Goal: Check status: Check status

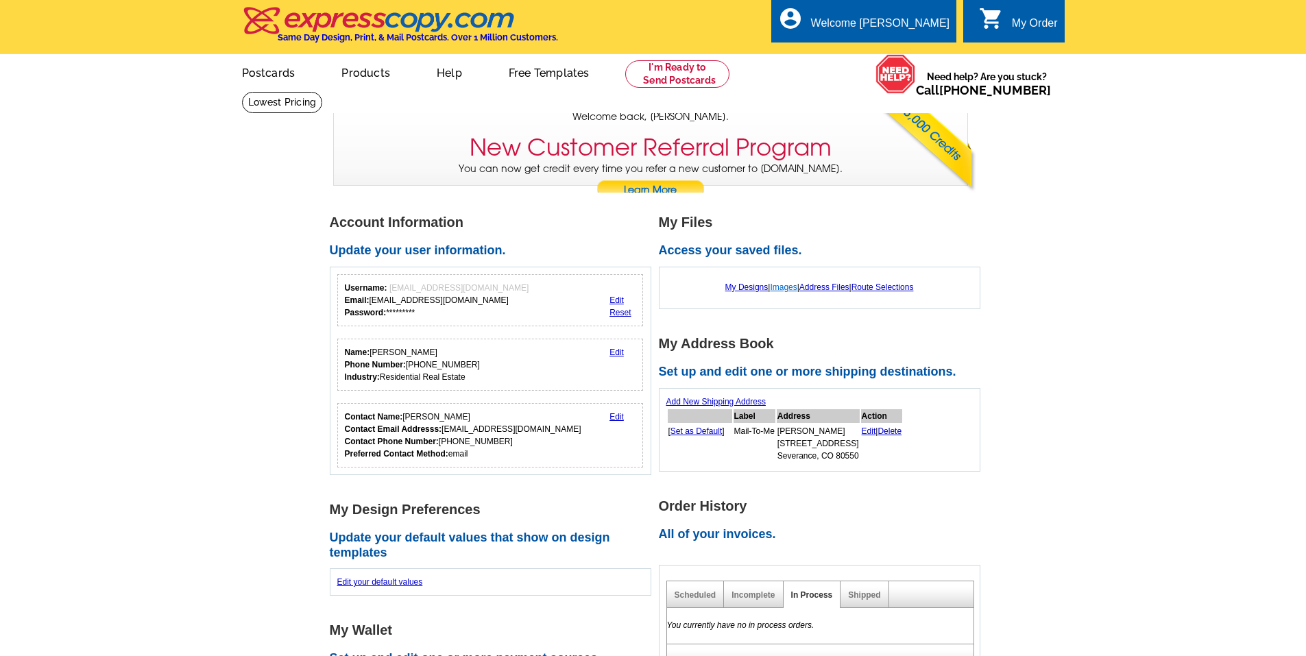
click at [775, 290] on link "Images" at bounding box center [783, 287] width 27 height 10
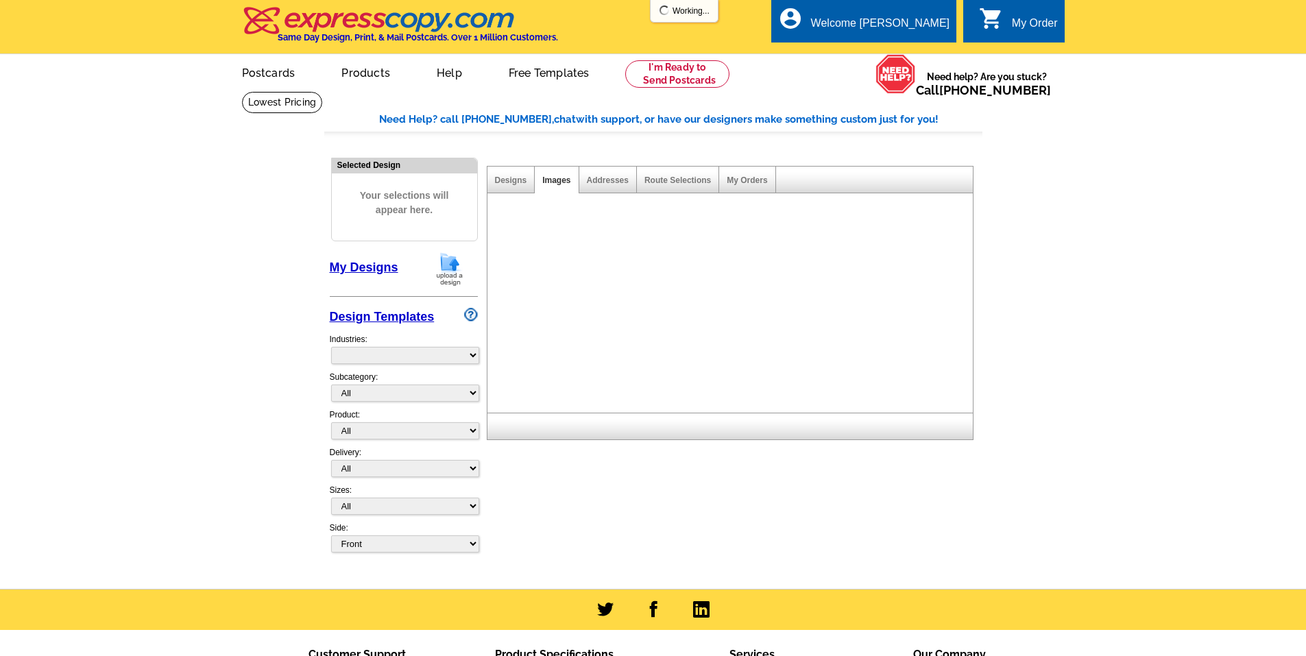
select select "785"
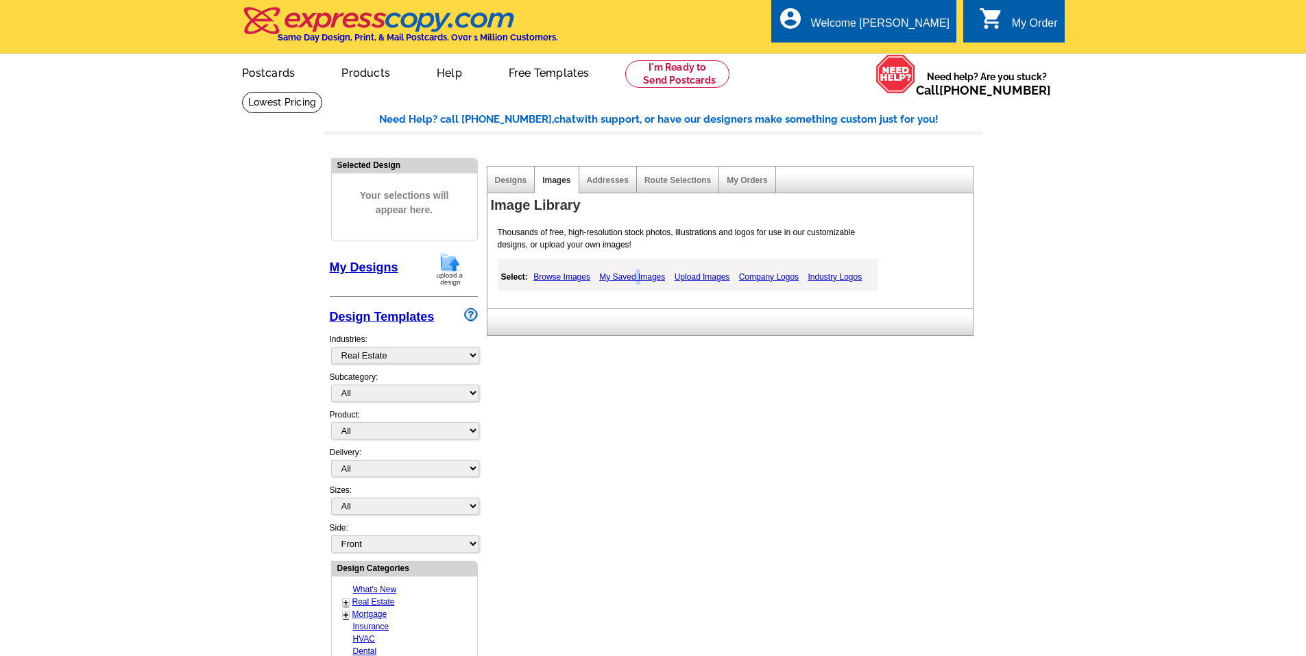
click at [640, 278] on link "My Saved Images" at bounding box center [632, 277] width 73 height 16
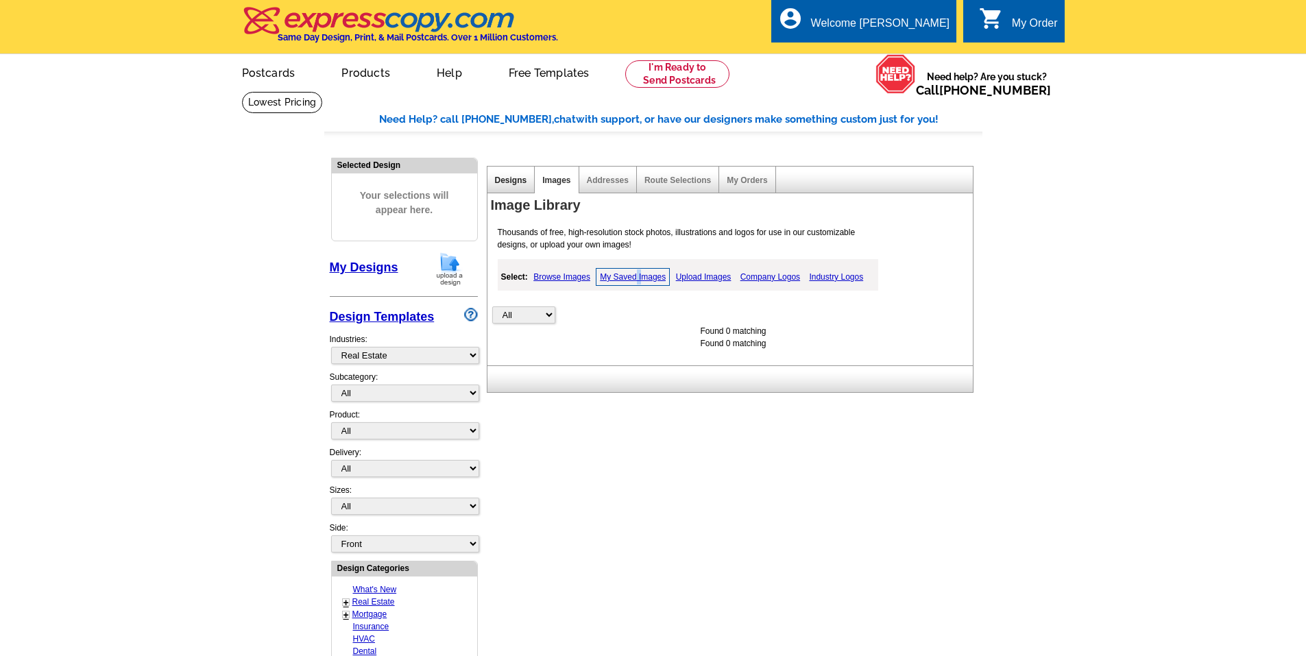
click at [514, 183] on link "Designs" at bounding box center [511, 181] width 32 height 10
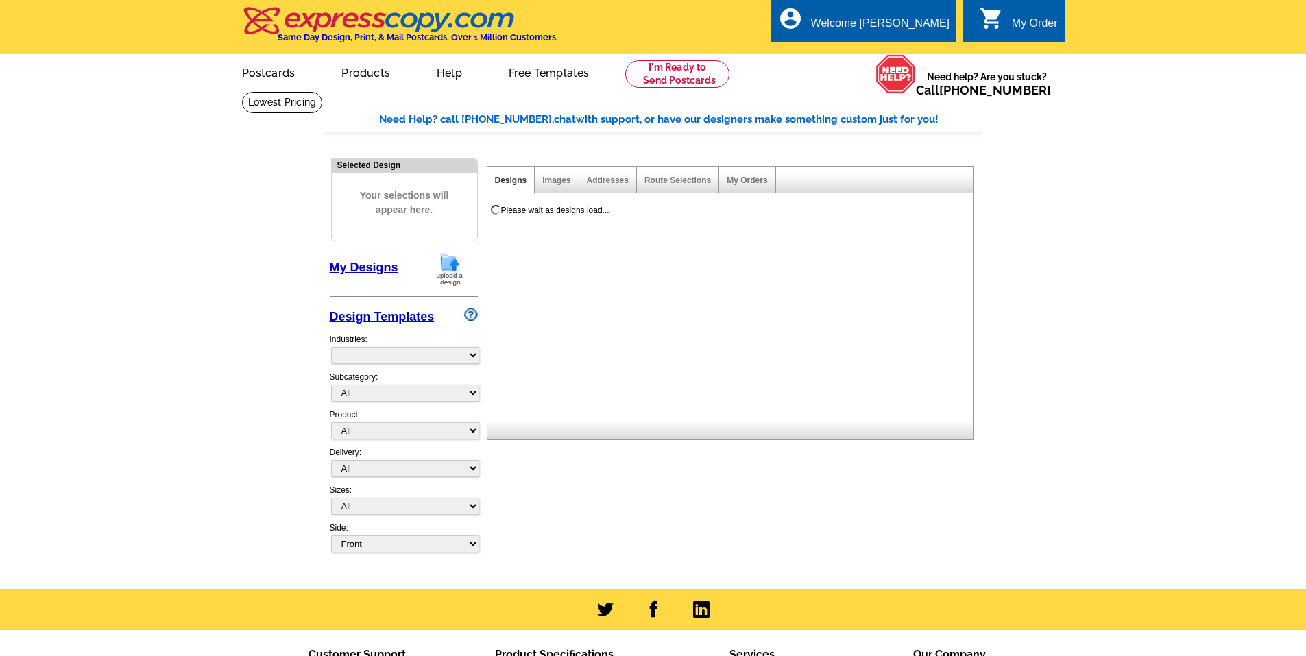
select select "785"
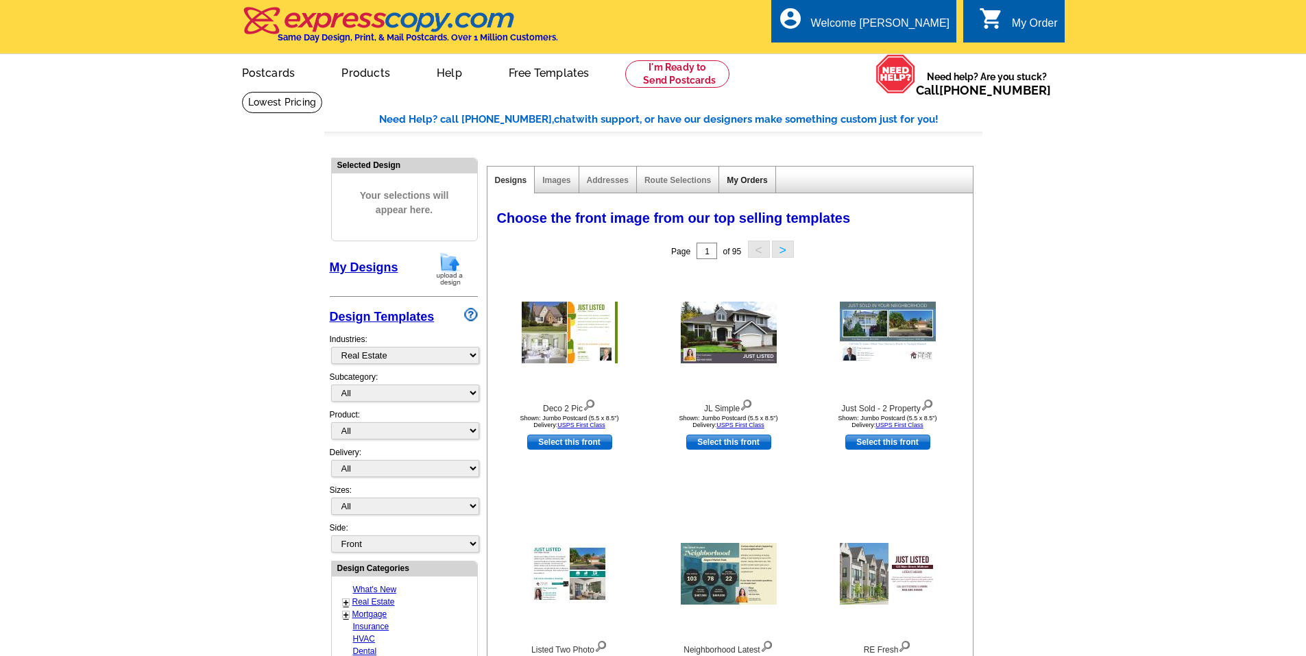
click at [747, 182] on link "My Orders" at bounding box center [747, 181] width 40 height 10
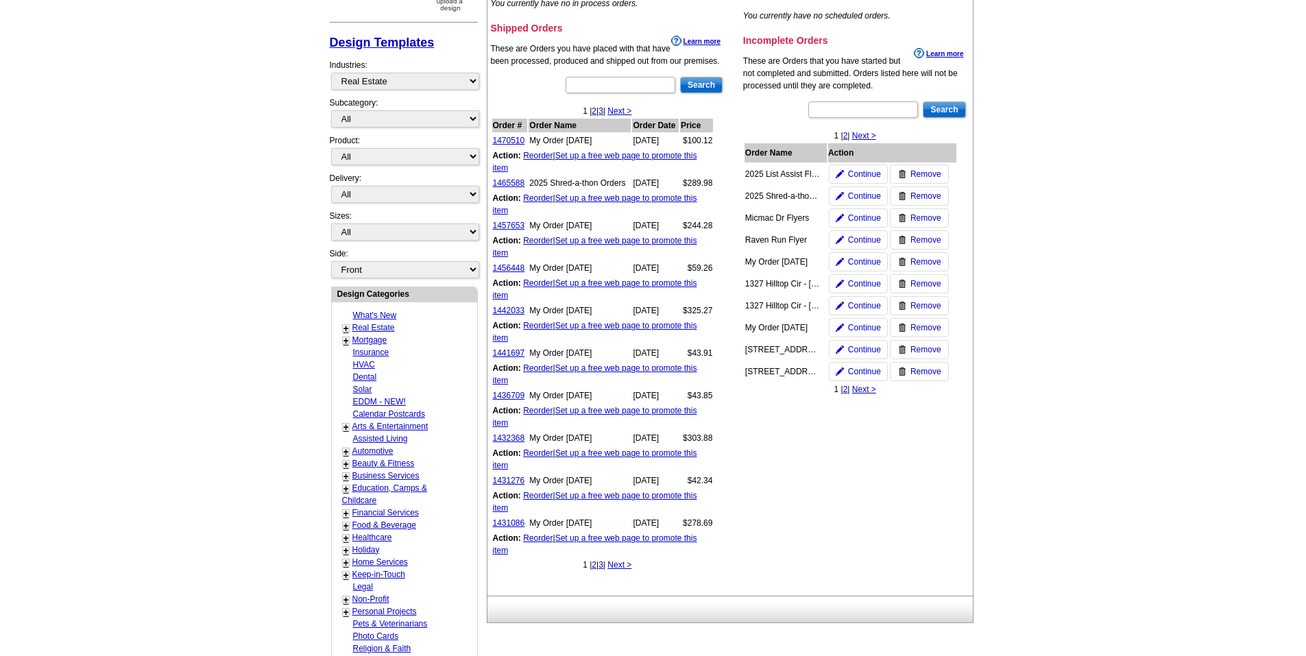
scroll to position [343, 0]
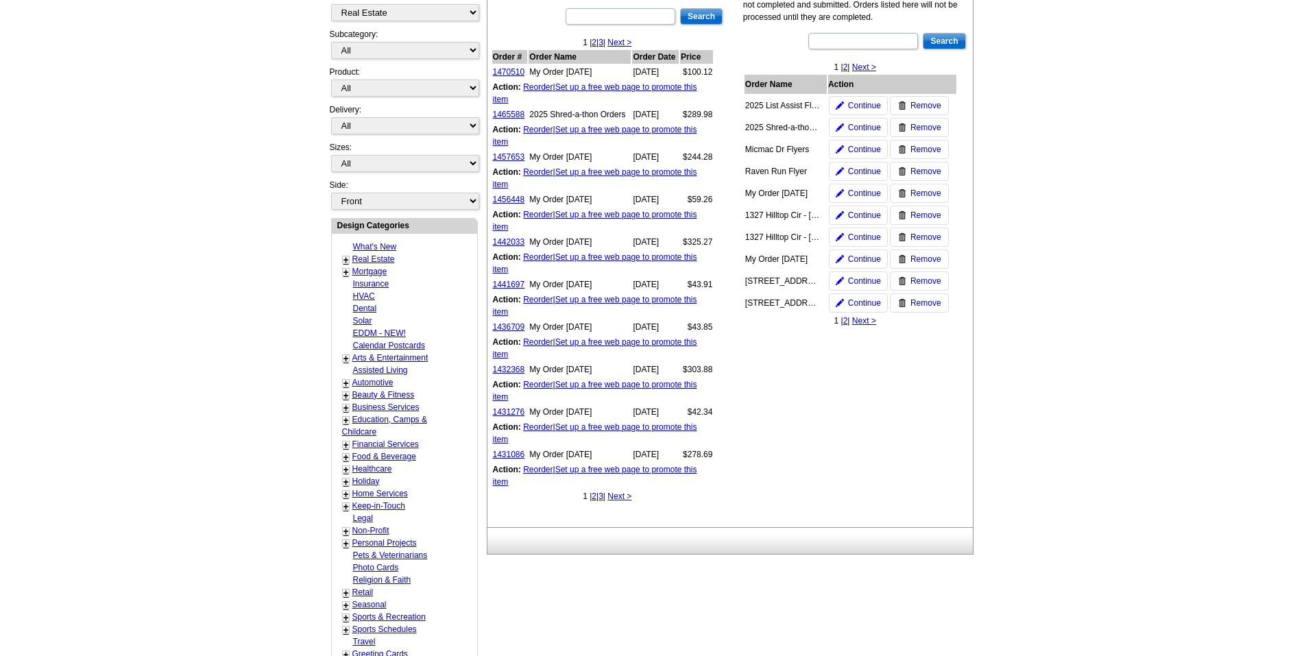
click at [592, 498] on link "2" at bounding box center [594, 497] width 5 height 10
click at [627, 498] on link "3" at bounding box center [624, 497] width 5 height 10
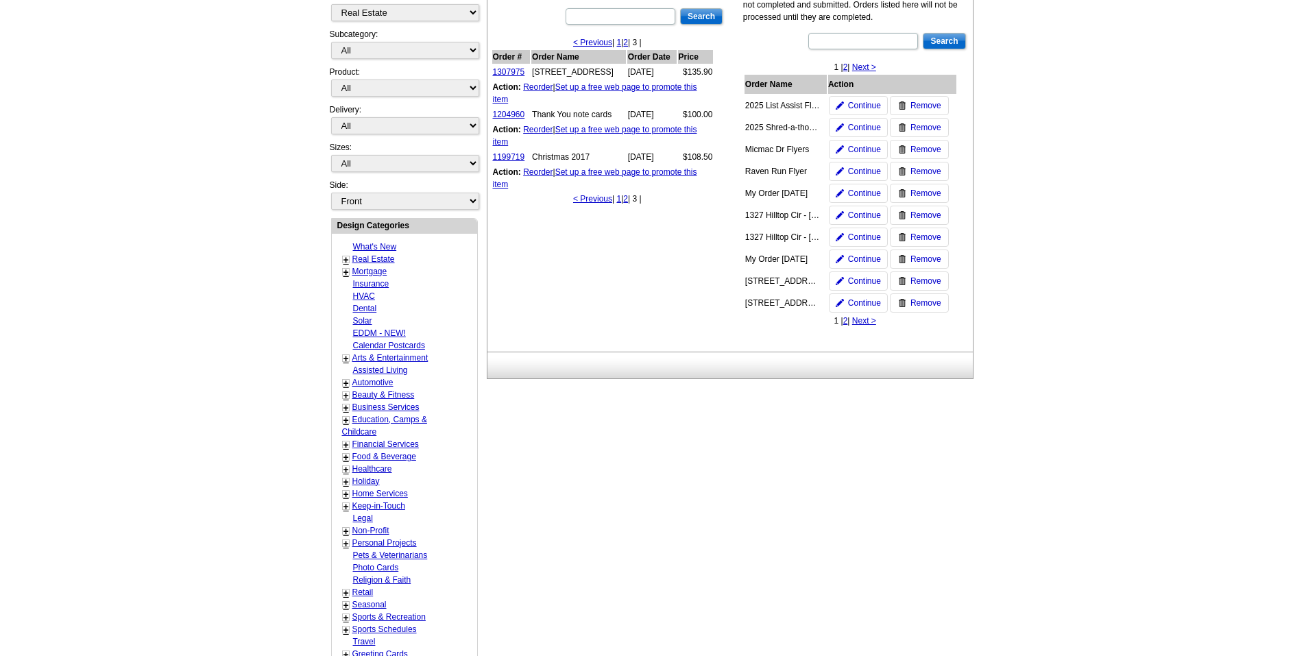
click at [628, 200] on link "2" at bounding box center [625, 199] width 5 height 10
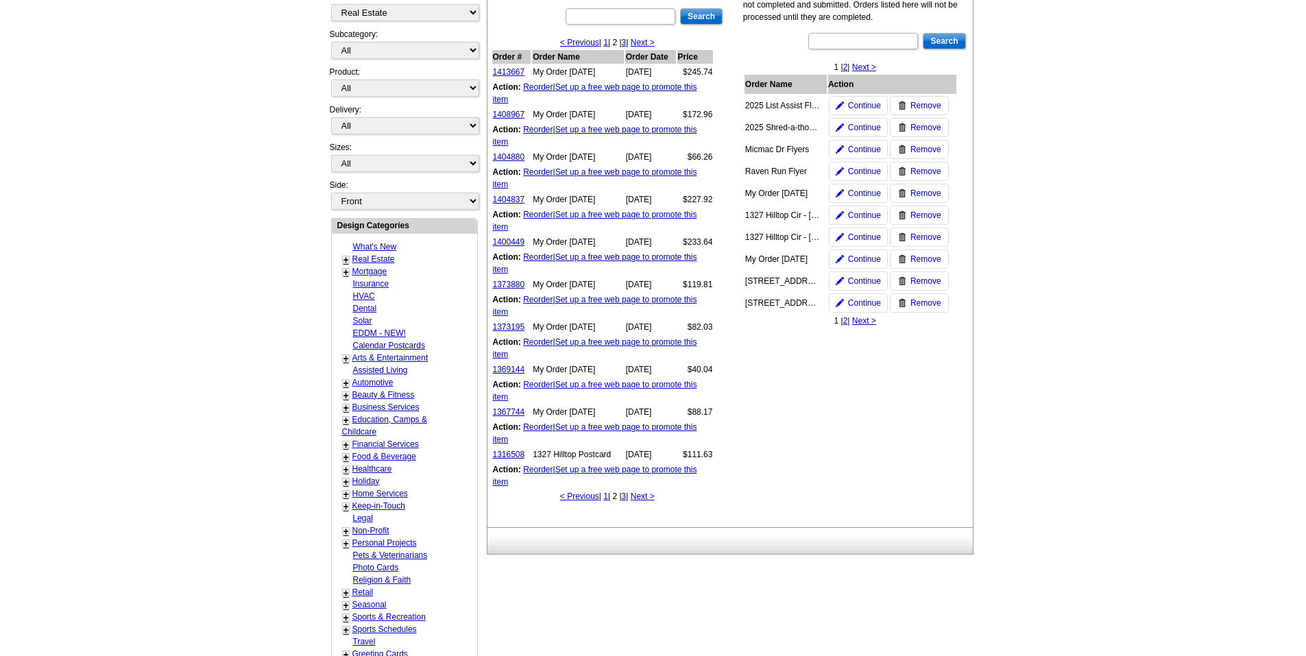
click at [627, 498] on link "3" at bounding box center [624, 497] width 5 height 10
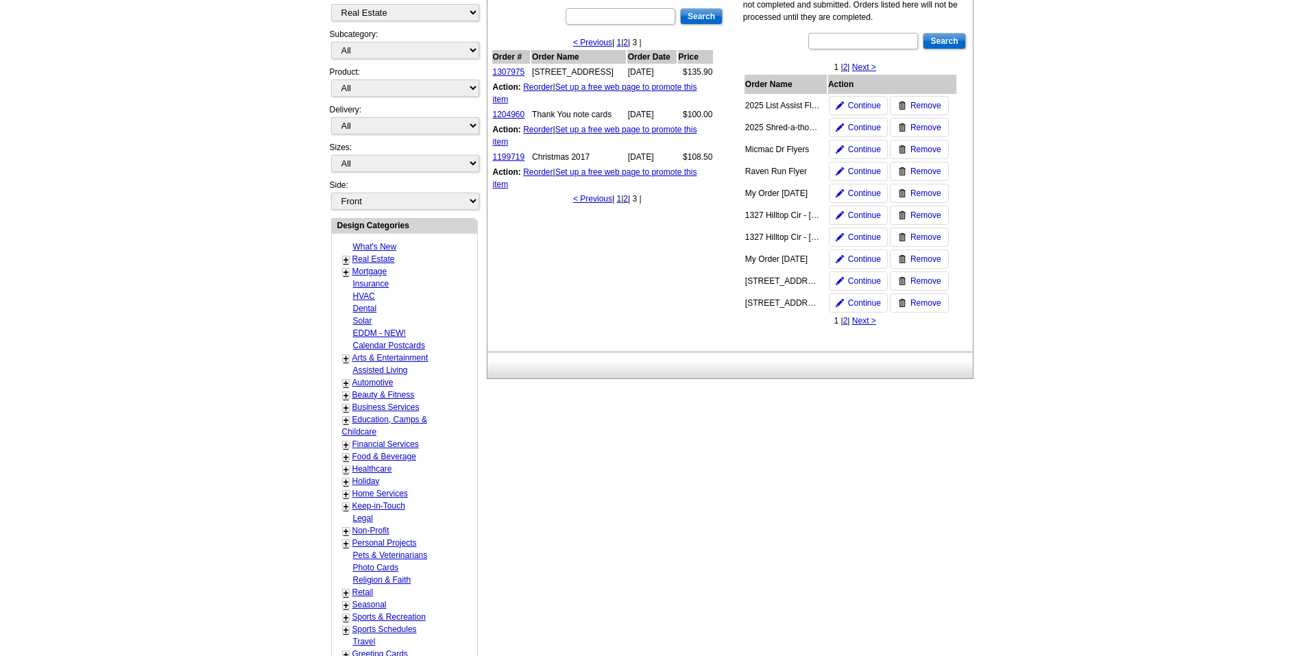
click at [628, 202] on link "2" at bounding box center [625, 199] width 5 height 10
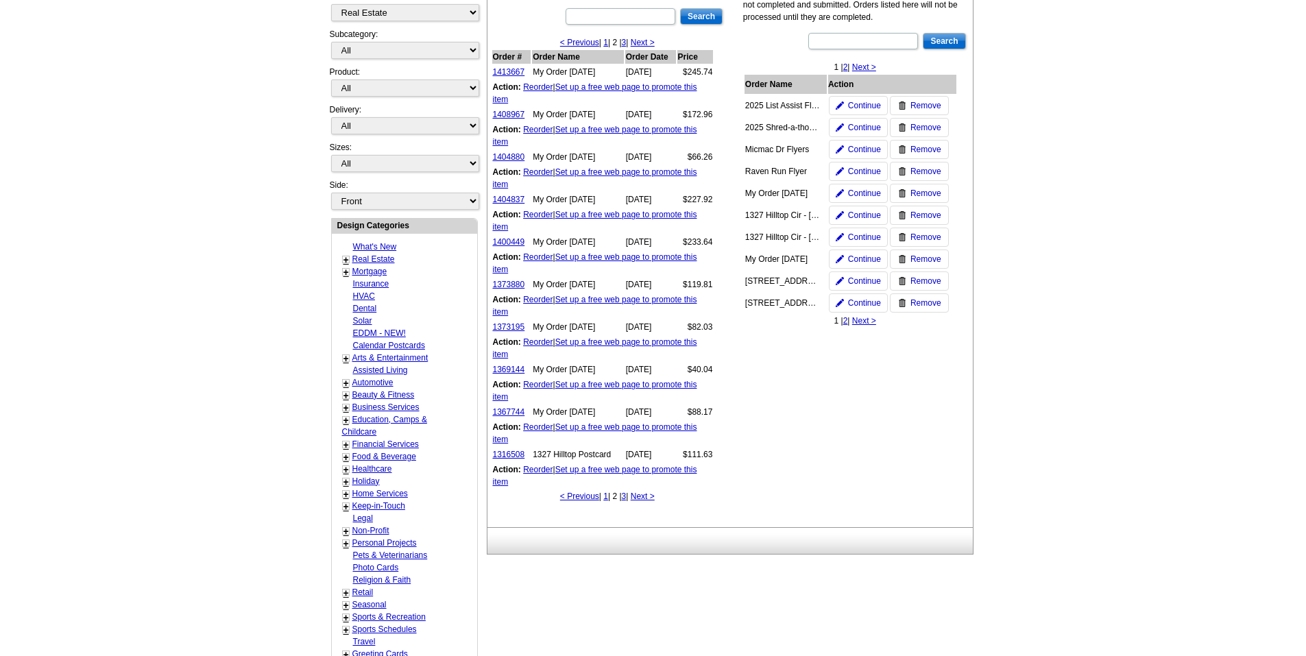
click at [604, 40] on link "1" at bounding box center [605, 43] width 5 height 10
drag, startPoint x: 82, startPoint y: 583, endPoint x: 69, endPoint y: 572, distance: 17.0
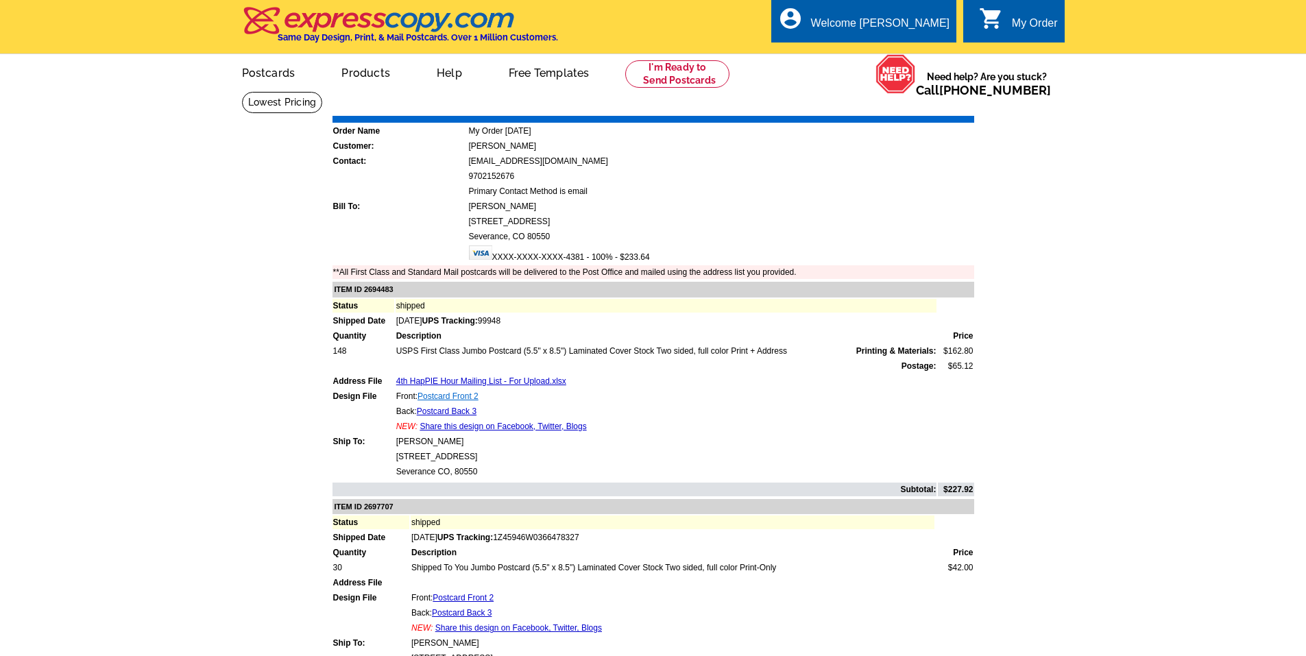
click at [462, 395] on link "Postcard Front 2" at bounding box center [448, 396] width 61 height 10
